Goal: Use online tool/utility: Utilize a website feature to perform a specific function

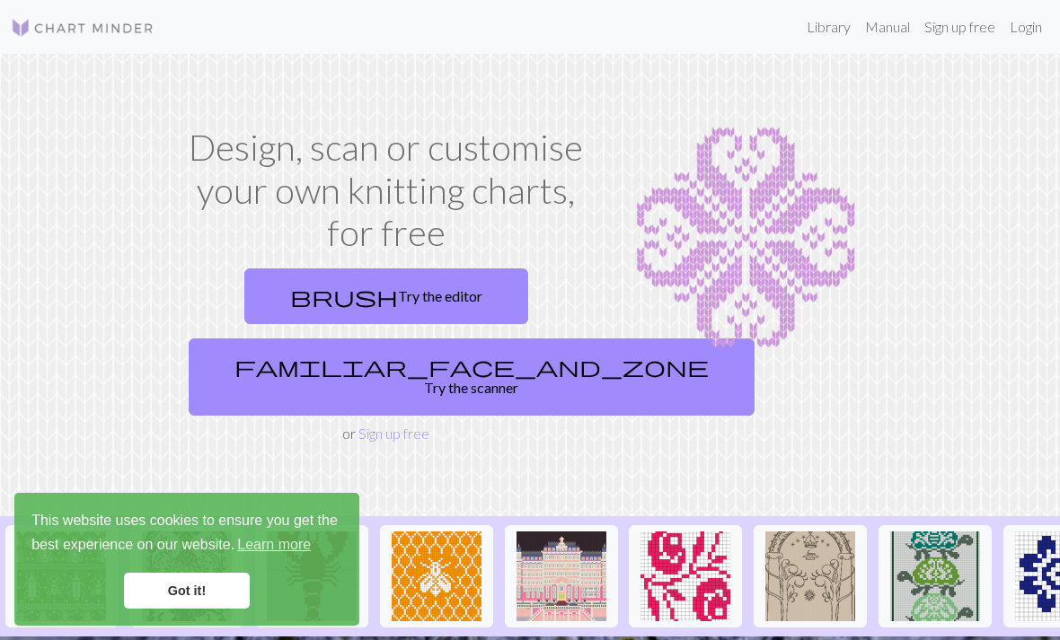
click at [339, 375] on span "familiar_face_and_zone" at bounding box center [471, 366] width 474 height 25
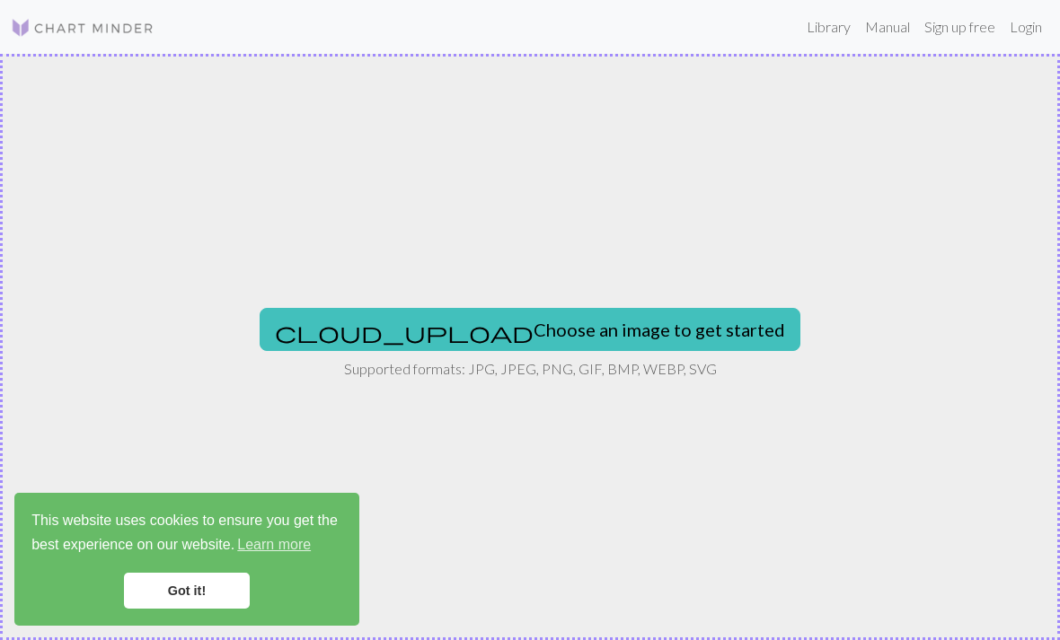
click at [608, 338] on button "cloud_upload Choose an image to get started" at bounding box center [530, 329] width 541 height 43
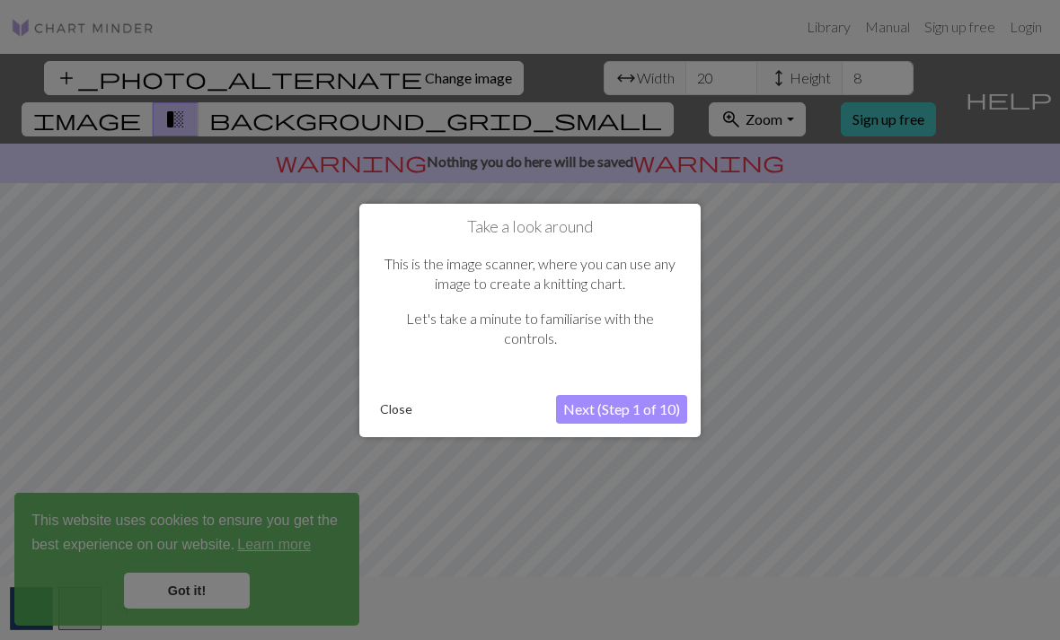
click at [663, 414] on button "Next (Step 1 of 10)" at bounding box center [621, 409] width 131 height 29
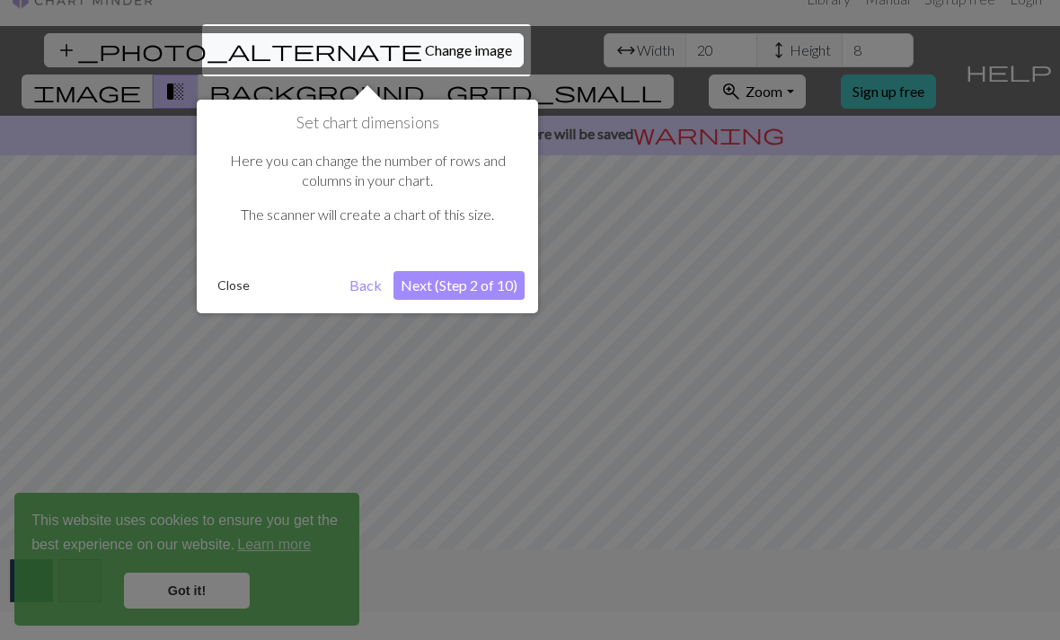
scroll to position [34, 0]
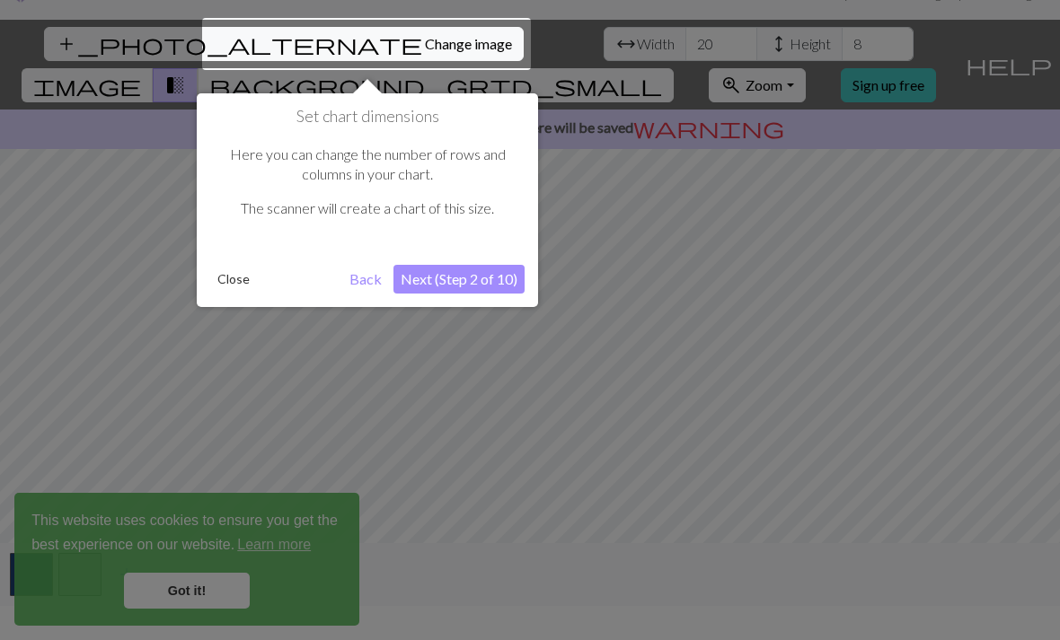
click at [511, 278] on button "Next (Step 2 of 10)" at bounding box center [458, 279] width 131 height 29
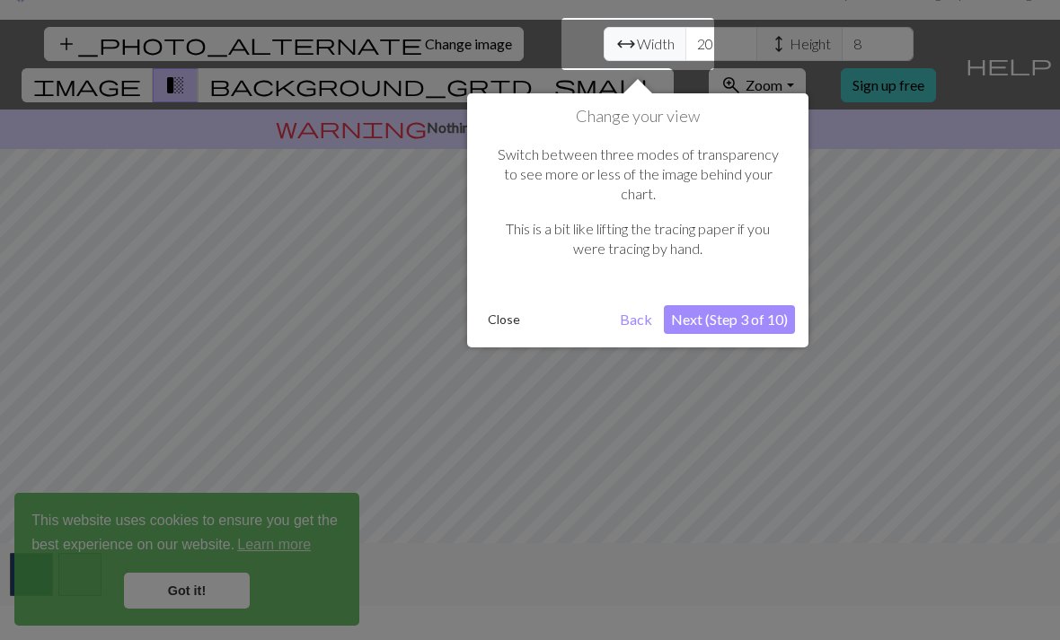
click at [743, 308] on button "Next (Step 3 of 10)" at bounding box center [729, 319] width 131 height 29
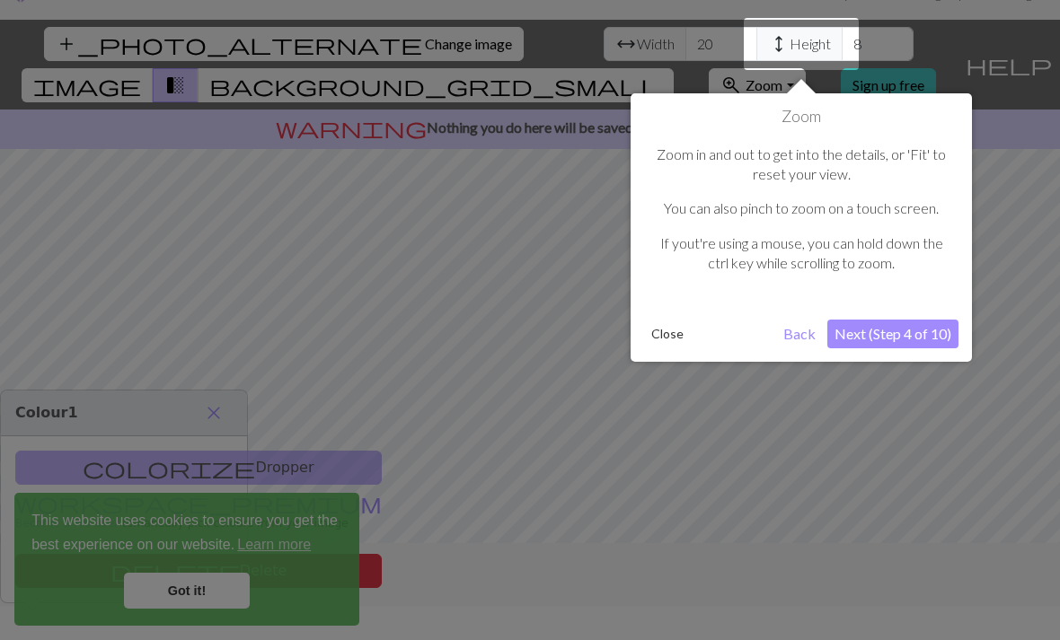
click at [917, 334] on button "Next (Step 4 of 10)" at bounding box center [892, 334] width 131 height 29
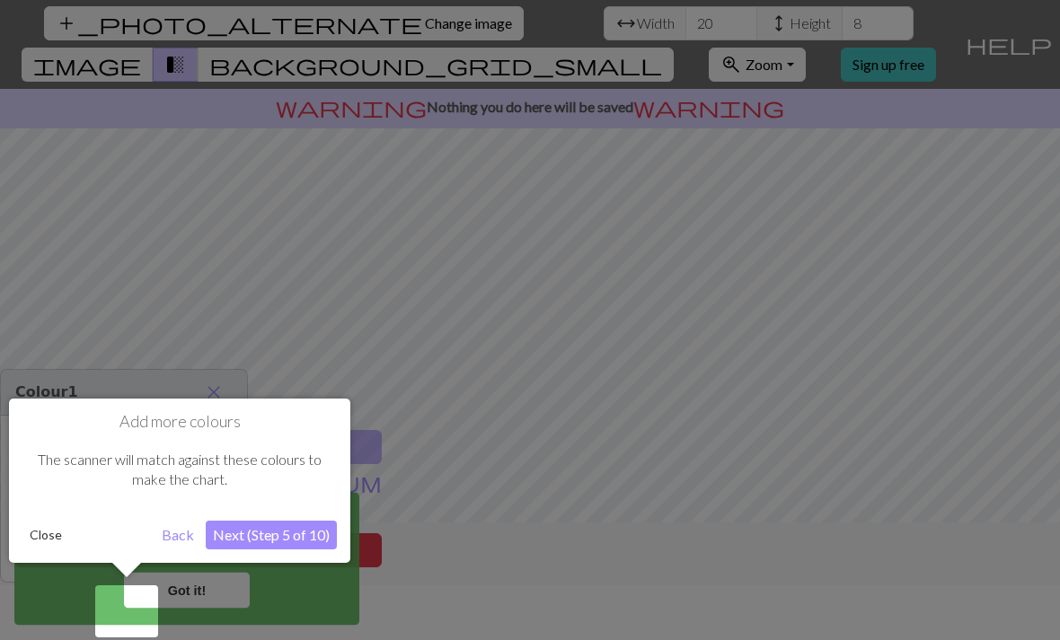
scroll to position [57, 0]
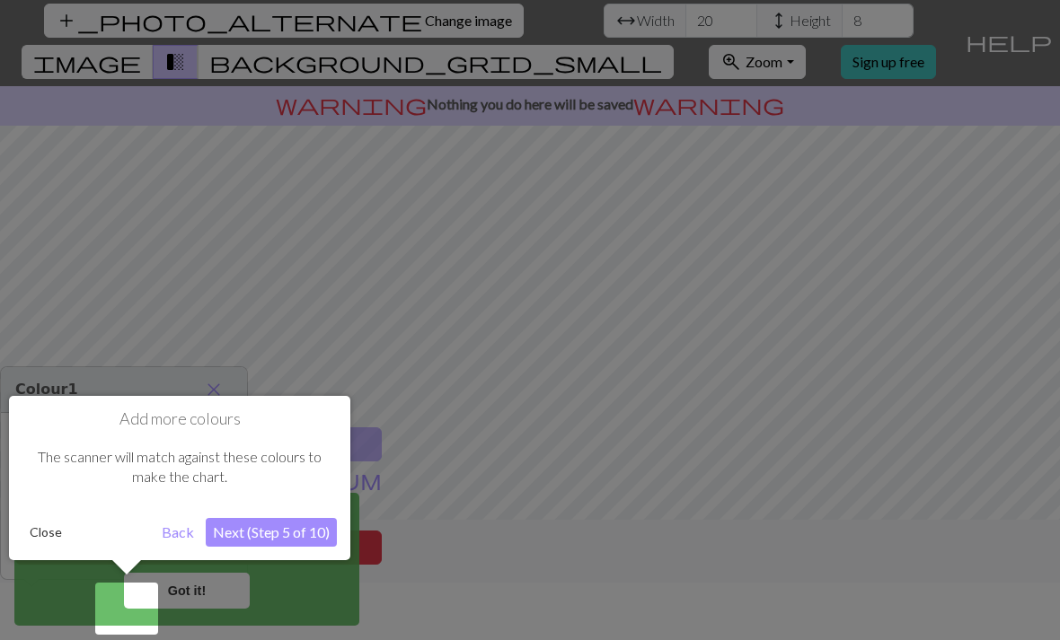
click at [319, 533] on button "Next (Step 5 of 10)" at bounding box center [271, 532] width 131 height 29
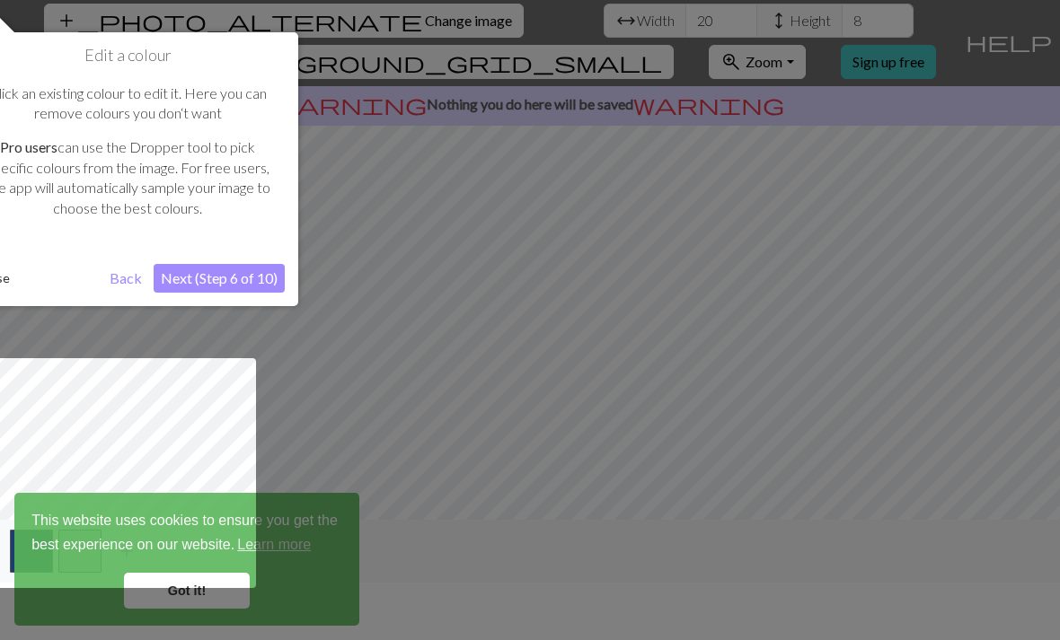
click at [263, 275] on button "Next (Step 6 of 10)" at bounding box center [219, 278] width 131 height 29
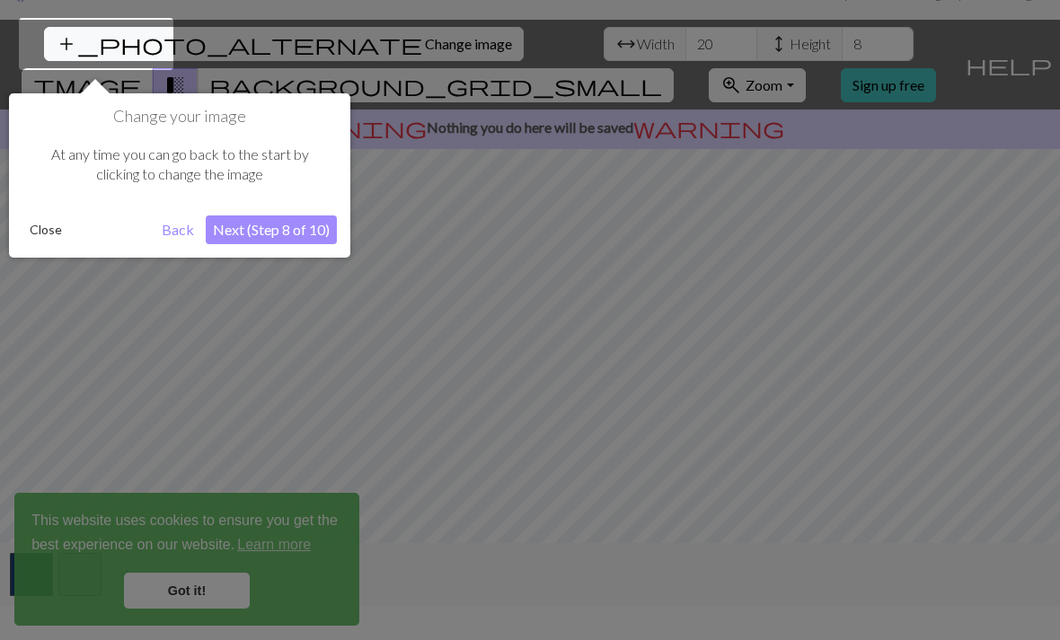
click at [319, 225] on button "Next (Step 8 of 10)" at bounding box center [271, 230] width 131 height 29
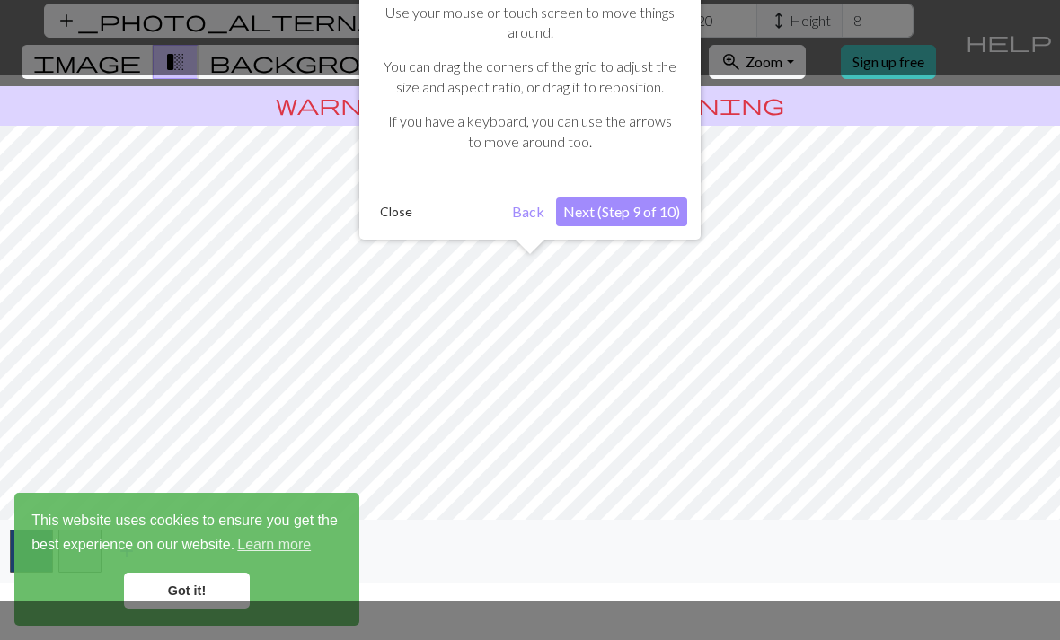
click at [622, 221] on button "Next (Step 9 of 10)" at bounding box center [621, 212] width 131 height 29
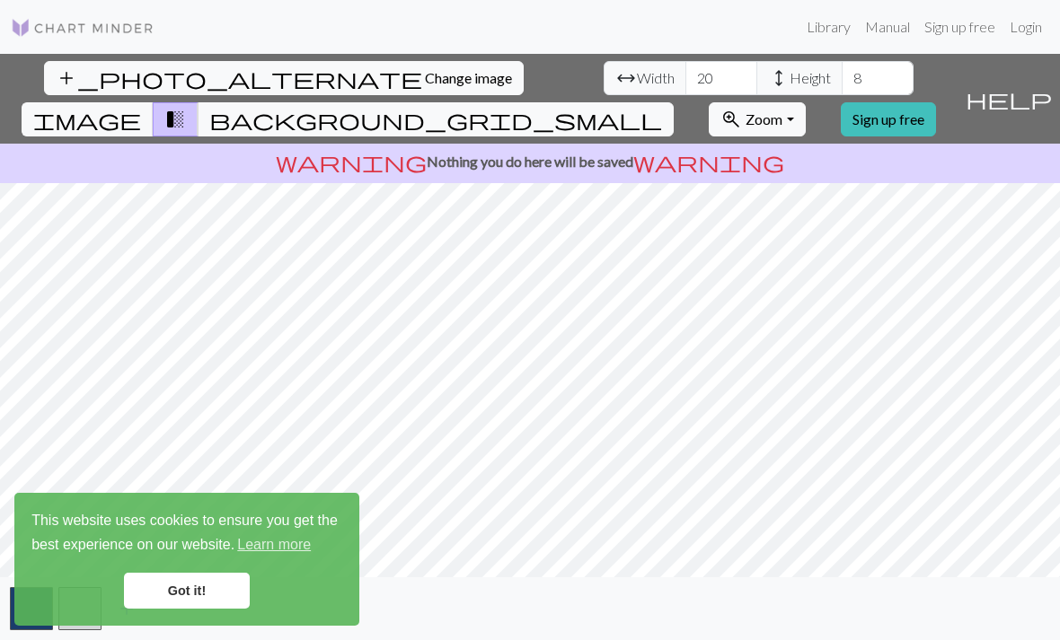
click at [220, 597] on link "Got it!" at bounding box center [187, 591] width 126 height 36
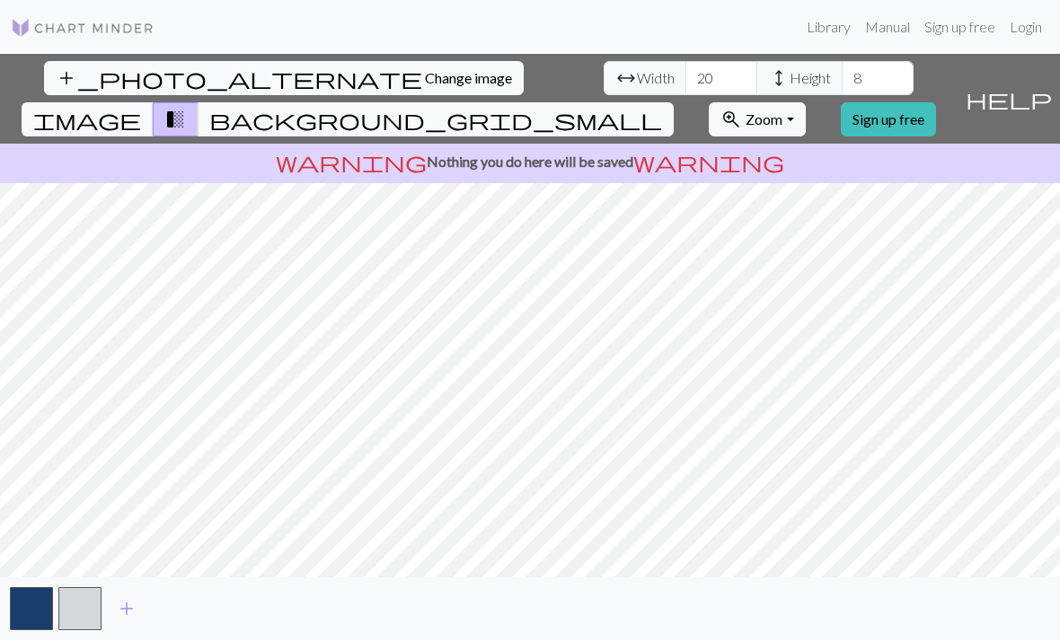
click at [637, 67] on span "Width" at bounding box center [656, 78] width 38 height 22
click at [685, 61] on input "20" at bounding box center [721, 78] width 72 height 34
type input "2"
type input "100"
click at [842, 61] on input "8" at bounding box center [878, 78] width 72 height 34
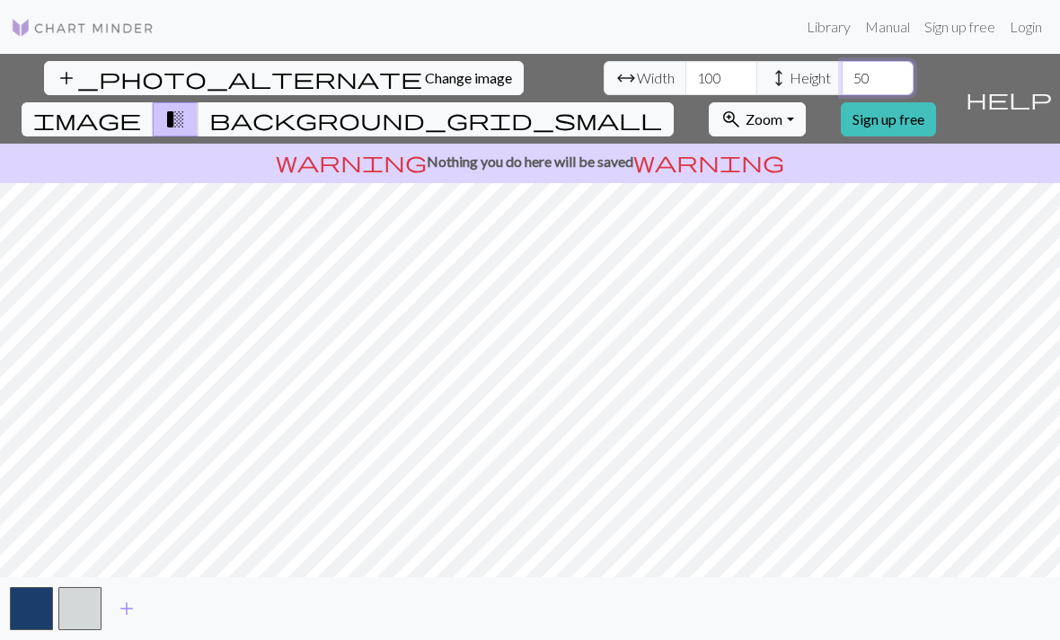
click at [842, 61] on input "50" at bounding box center [878, 78] width 72 height 34
click at [842, 61] on input "100" at bounding box center [878, 78] width 72 height 34
type input "1"
type input "80"
click at [685, 61] on input "100" at bounding box center [721, 78] width 72 height 34
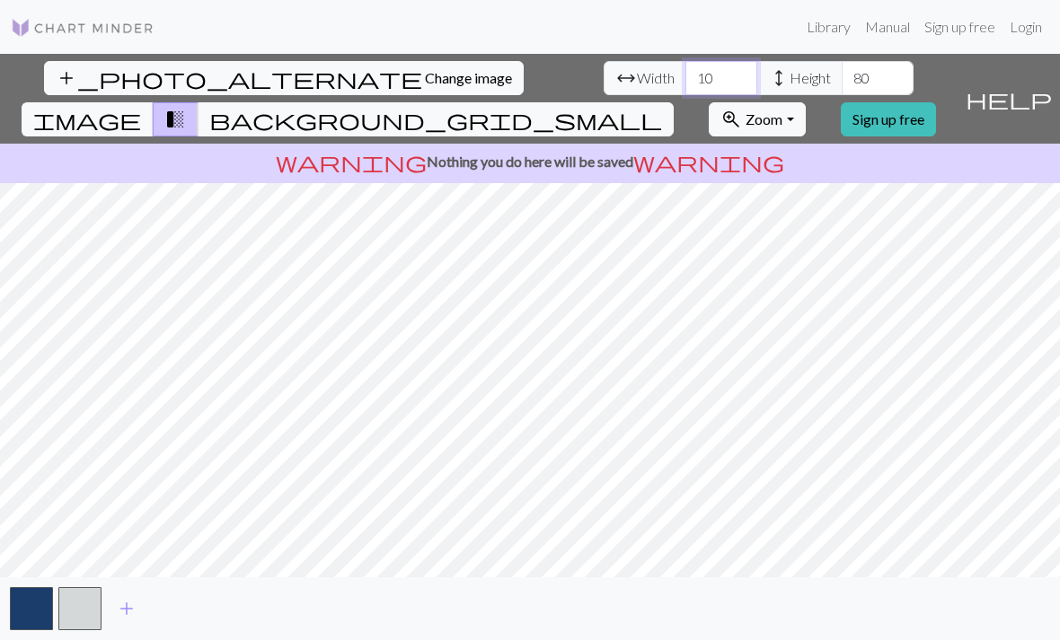
type input "1"
click at [685, 61] on input "80" at bounding box center [721, 78] width 72 height 34
type input "8"
type input "120"
click at [842, 61] on input "80" at bounding box center [878, 78] width 72 height 34
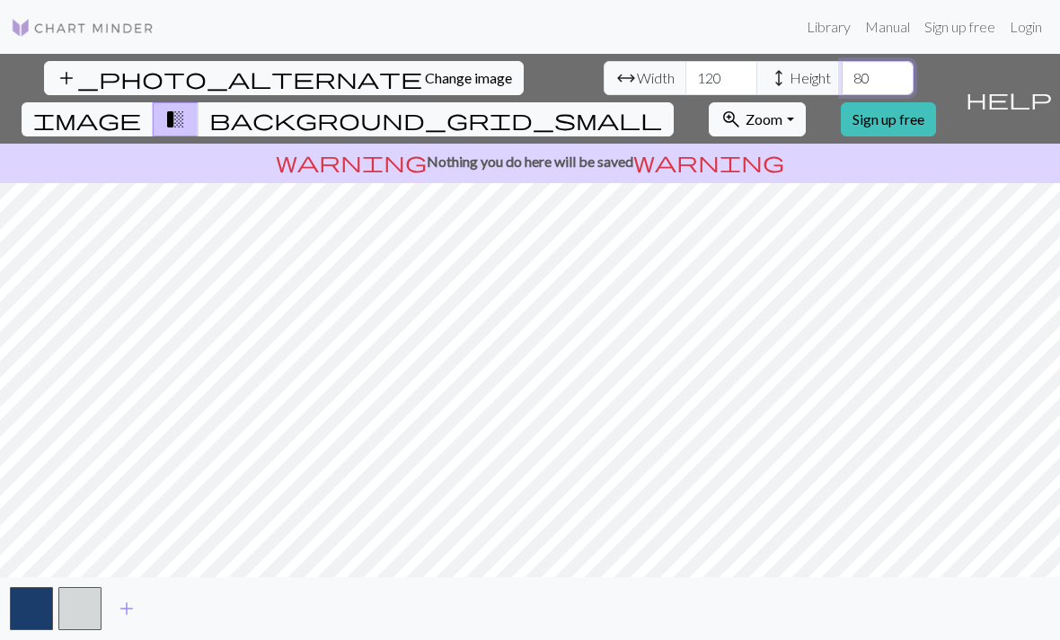
type input "8"
type input "120"
click at [685, 61] on input "120" at bounding box center [721, 78] width 72 height 34
type input "1"
type input "2000"
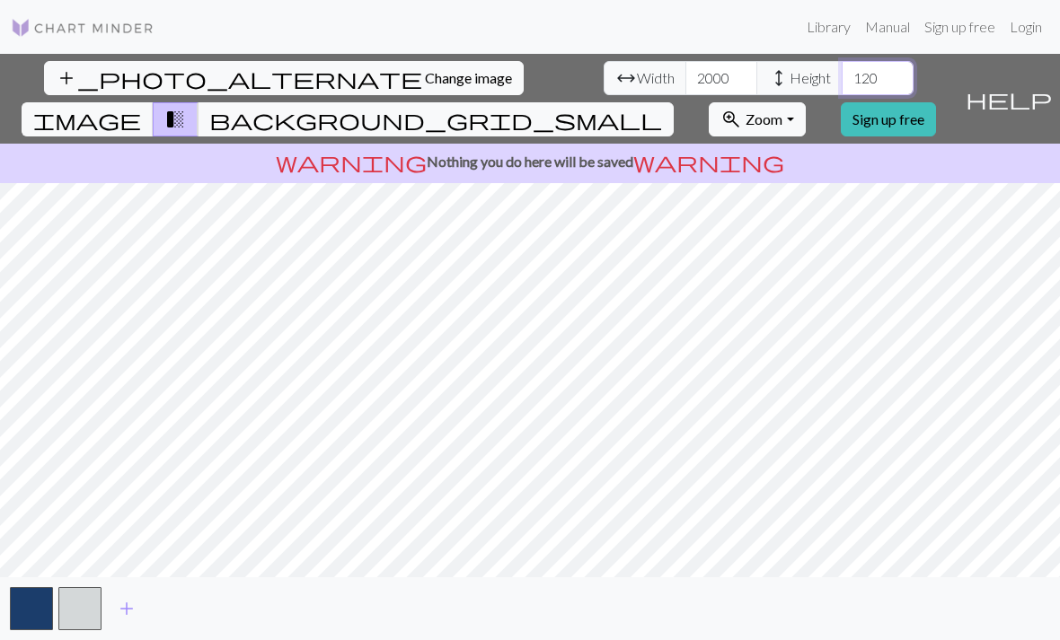
click at [842, 61] on input "120" at bounding box center [878, 78] width 72 height 34
type input "1"
type input "200"
click at [685, 61] on input "2000" at bounding box center [721, 78] width 72 height 34
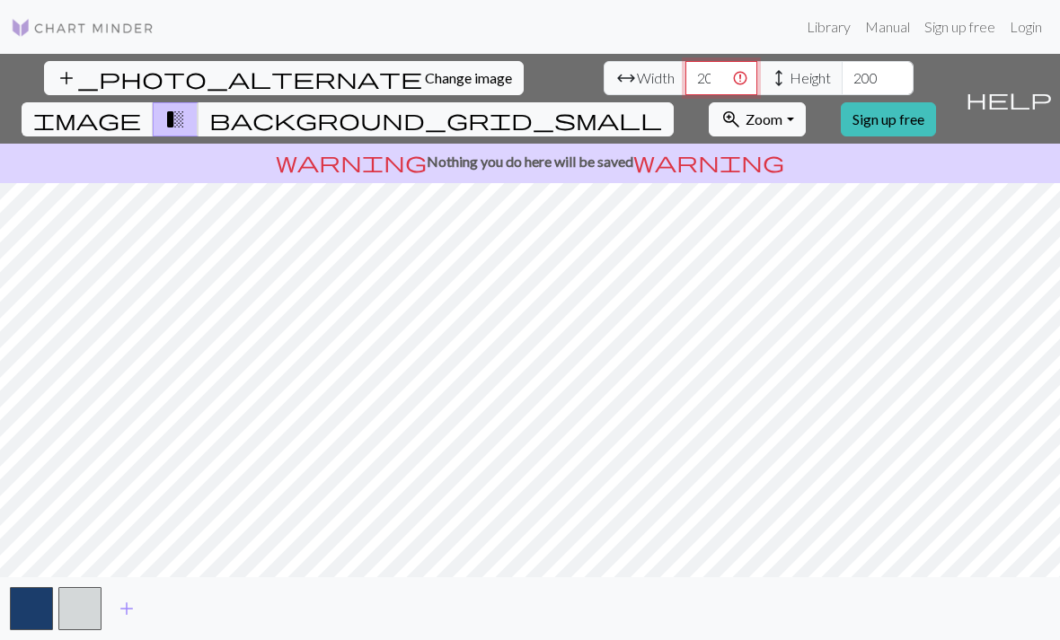
click at [685, 61] on input "2000" at bounding box center [721, 78] width 72 height 34
type input "200"
click at [662, 107] on span "background_grid_small" at bounding box center [435, 119] width 453 height 25
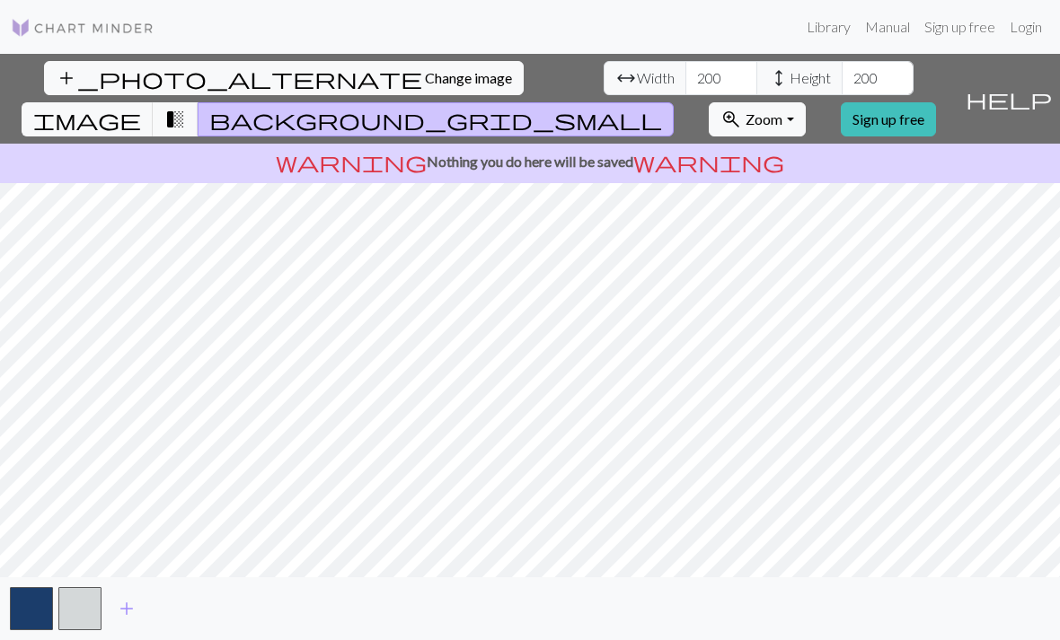
click at [186, 107] on span "transition_fade" at bounding box center [175, 119] width 22 height 25
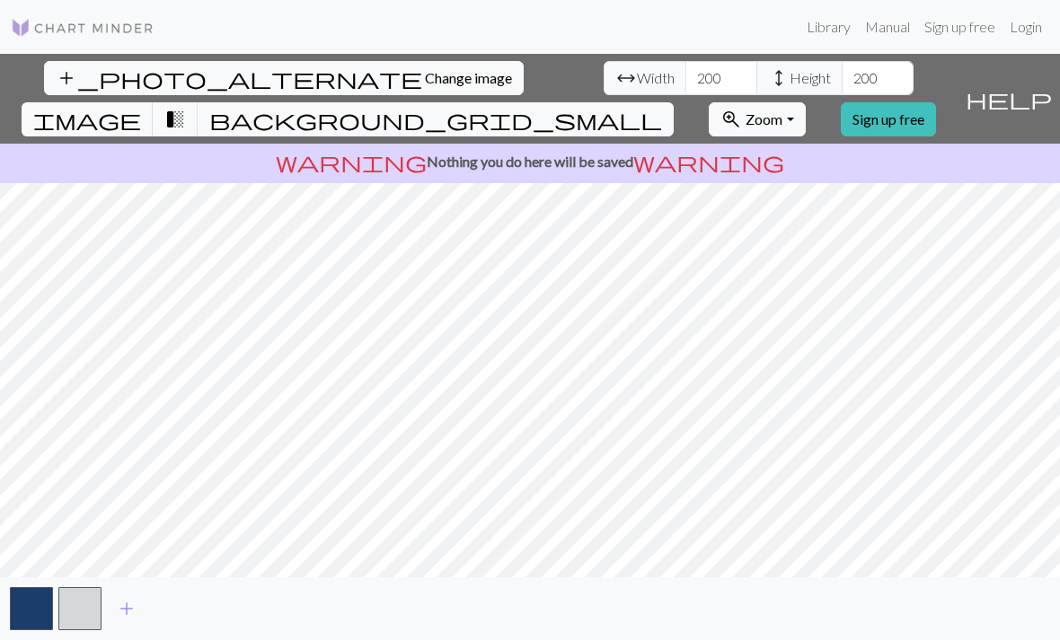
click at [156, 61] on button "add_photo_alternate Change image" at bounding box center [284, 78] width 480 height 34
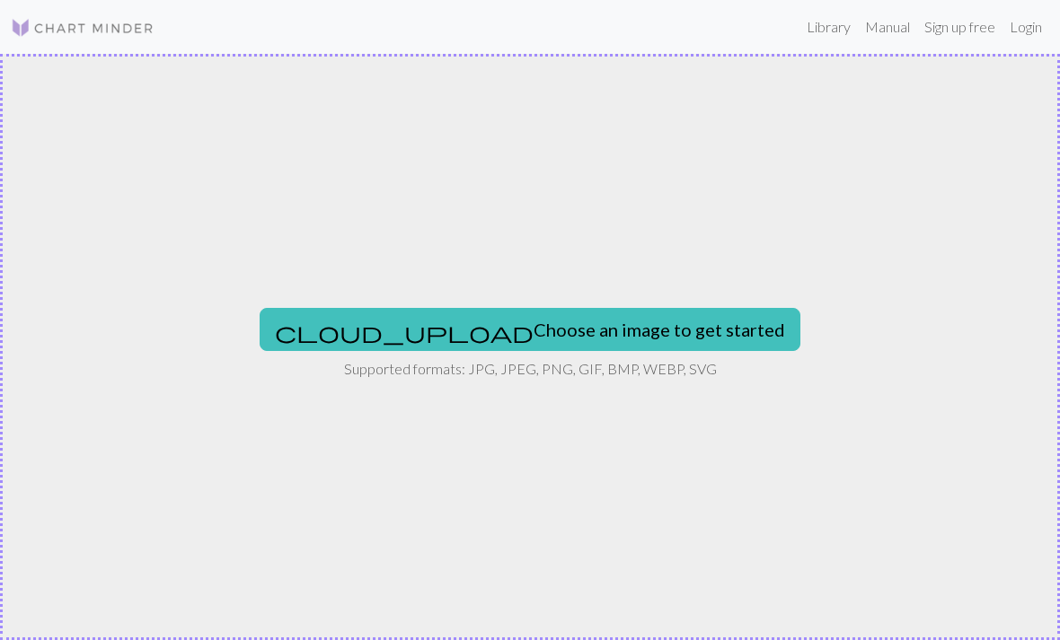
scroll to position [0, 0]
click at [615, 364] on p "Supported formats: JPG, JPEG, PNG, GIF, BMP, WEBP, SVG" at bounding box center [530, 369] width 373 height 22
click at [625, 339] on button "cloud_upload Choose an image to get started" at bounding box center [530, 329] width 541 height 43
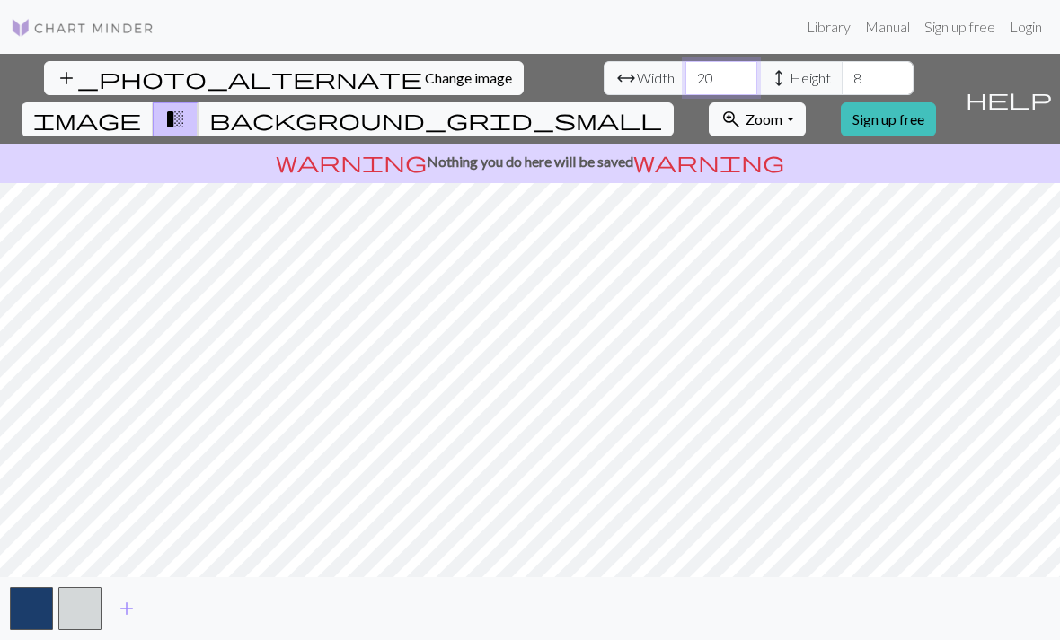
click at [685, 73] on input "20" at bounding box center [721, 78] width 72 height 34
type input "200"
click at [842, 75] on input "8" at bounding box center [878, 78] width 72 height 34
type input "200"
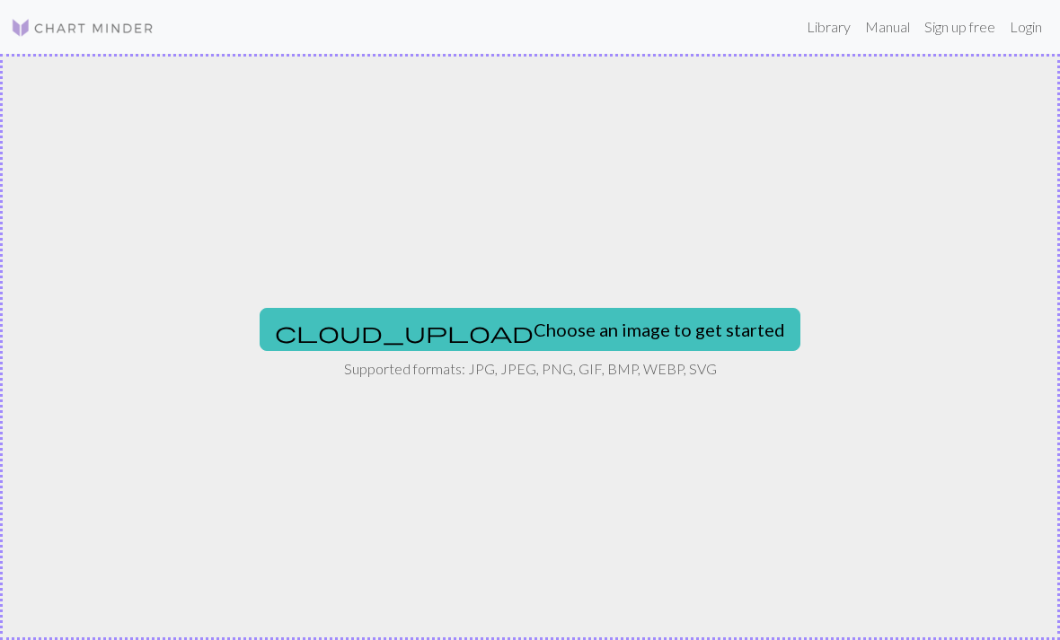
click at [593, 319] on button "cloud_upload Choose an image to get started" at bounding box center [530, 329] width 541 height 43
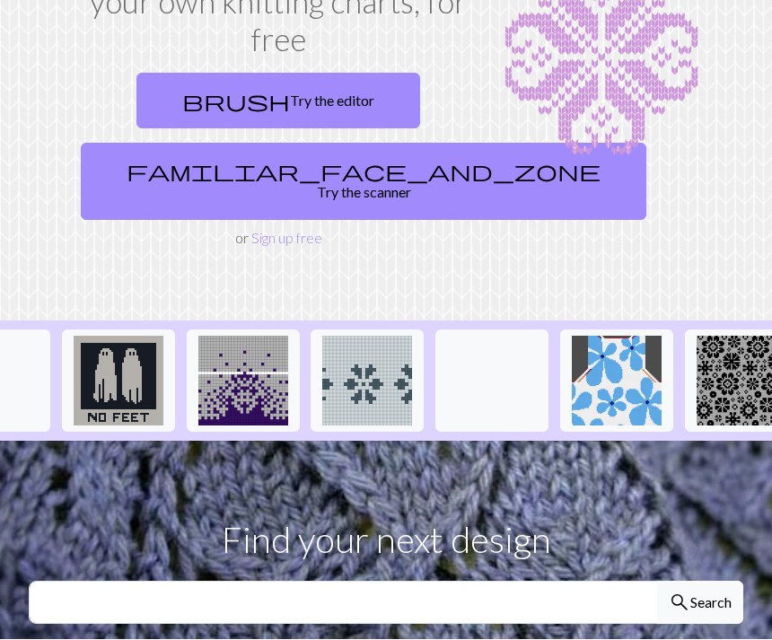
scroll to position [0, 1470]
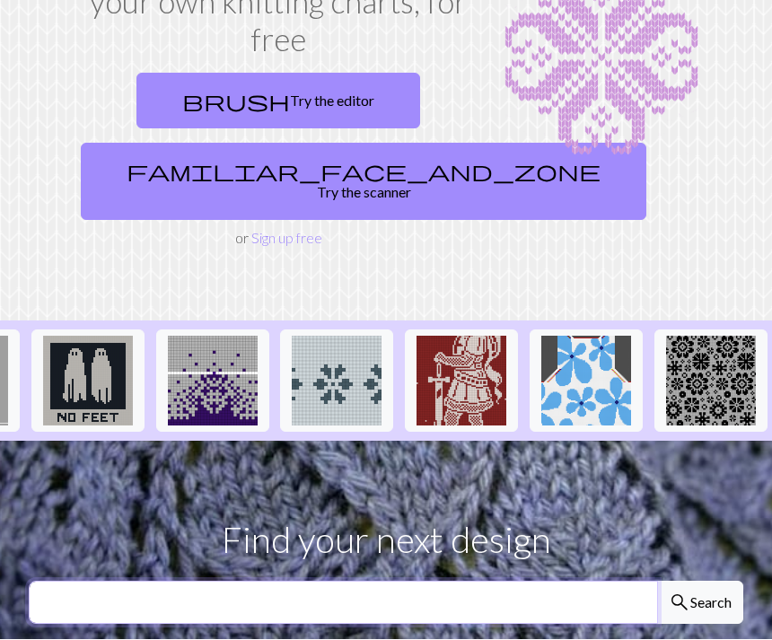
click at [310, 582] on input "text" at bounding box center [344, 603] width 630 height 43
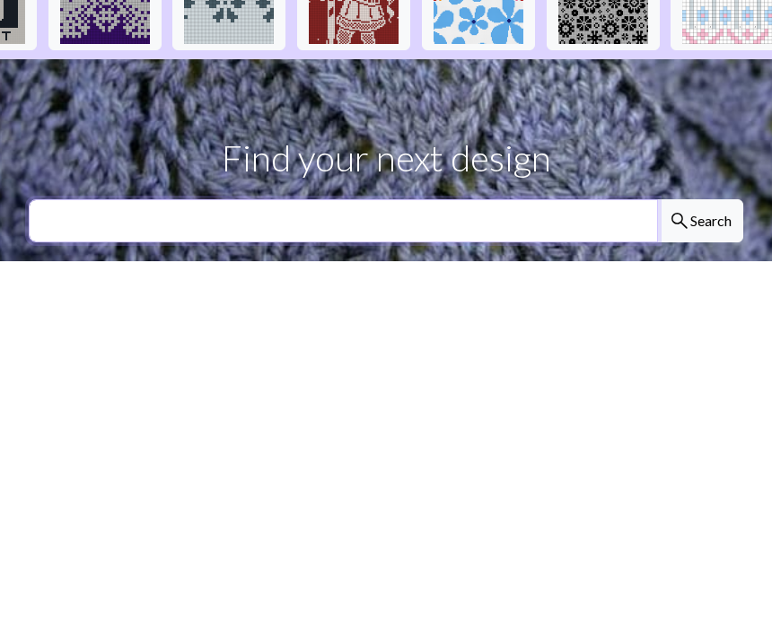
scroll to position [0, 1582]
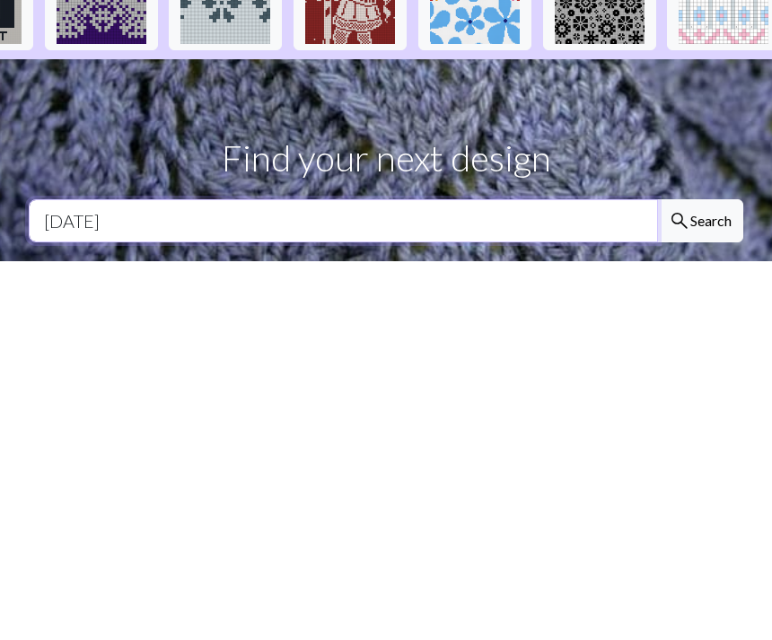
type input "[DATE]"
click at [700, 578] on button "search Search" at bounding box center [701, 599] width 86 height 43
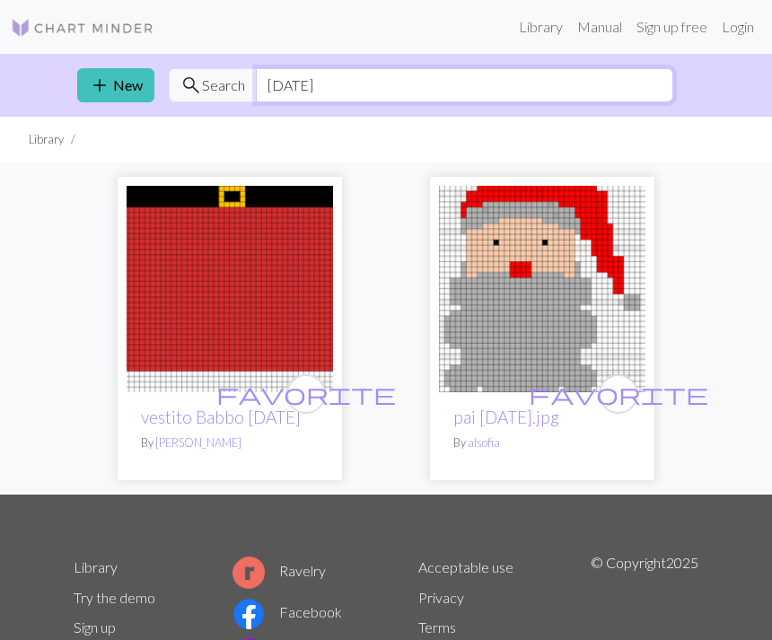
click at [582, 83] on input "[DATE]" at bounding box center [465, 85] width 418 height 34
type input "N"
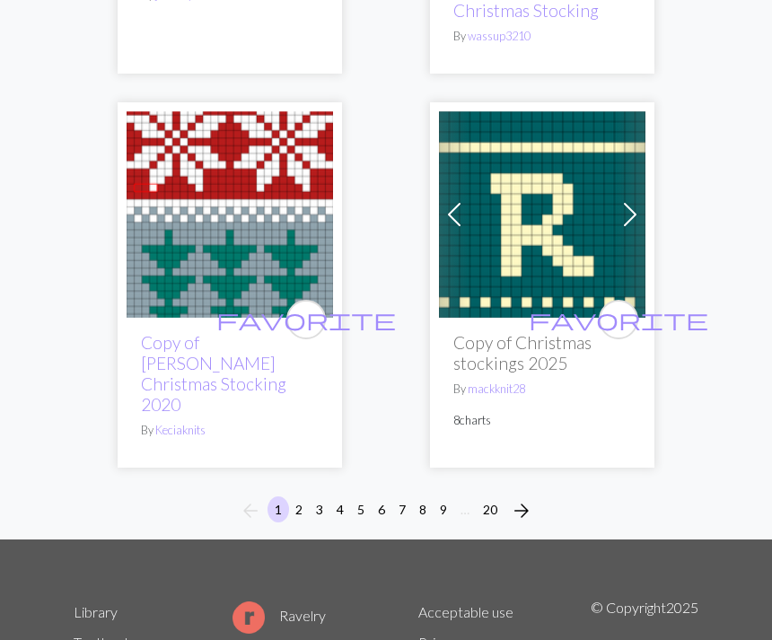
scroll to position [9335, 0]
type input "Christmas"
click at [305, 497] on button "2" at bounding box center [299, 510] width 22 height 26
